Goal: Transaction & Acquisition: Purchase product/service

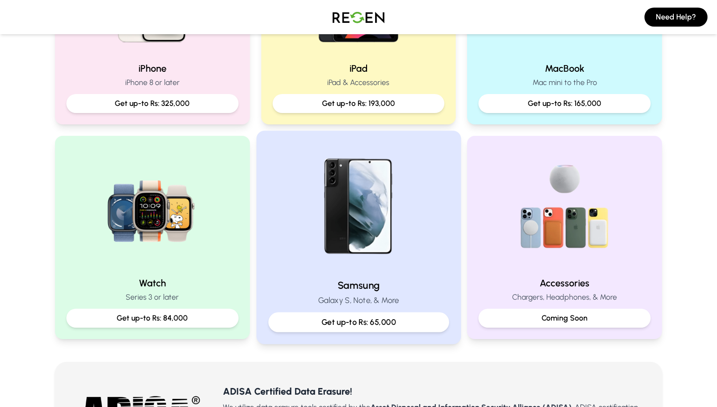
scroll to position [324, 0]
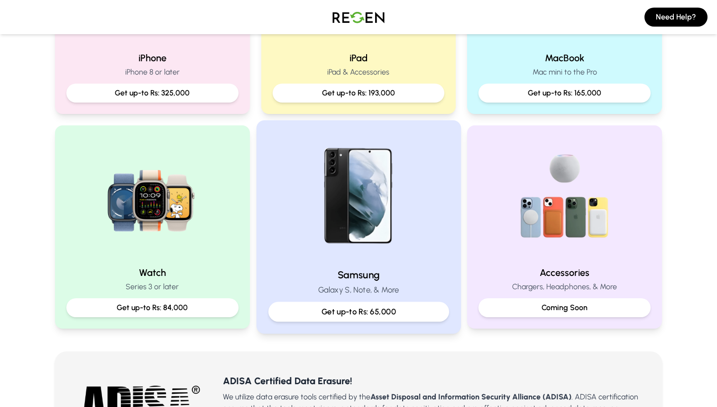
click at [379, 223] on img at bounding box center [359, 196] width 128 height 128
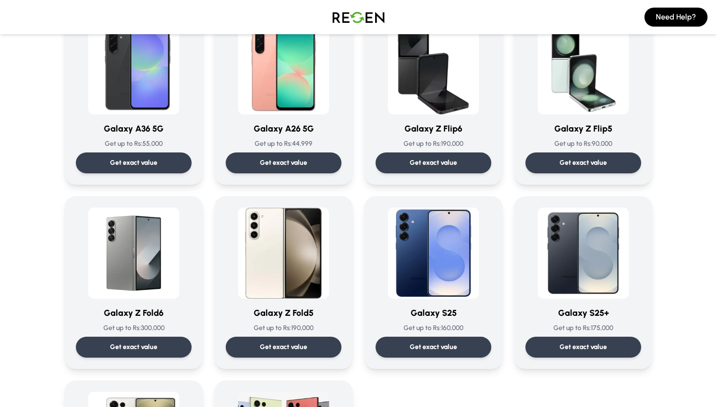
scroll to position [1204, 0]
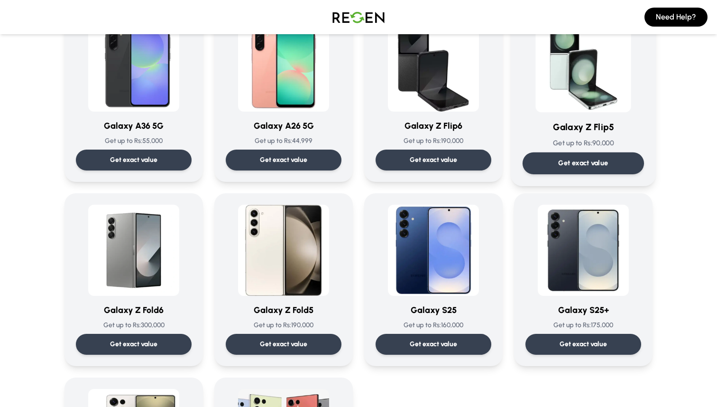
click at [567, 79] on img at bounding box center [584, 65] width 96 height 96
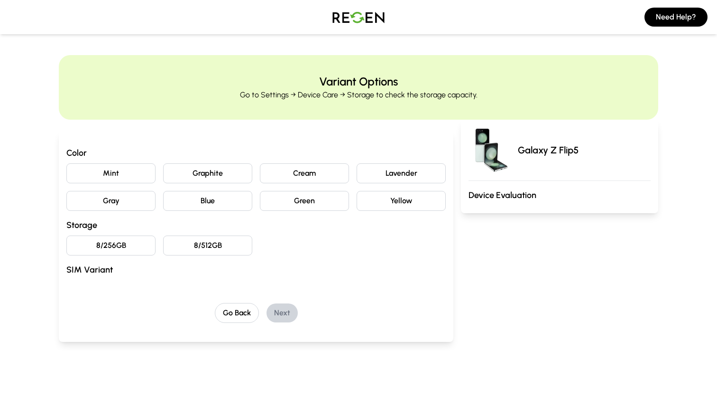
click at [228, 180] on button "Graphite" at bounding box center [207, 173] width 89 height 20
click at [134, 248] on button "8/256GB" at bounding box center [110, 245] width 89 height 20
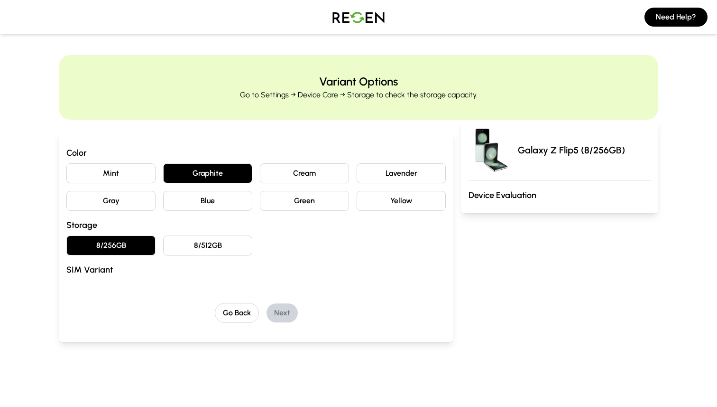
click at [127, 285] on div "Color Mint Graphite Cream Lavender Gray Blue Green Yellow Storage 8/256GB 8/512…" at bounding box center [256, 234] width 380 height 176
